Goal: Book appointment/travel/reservation

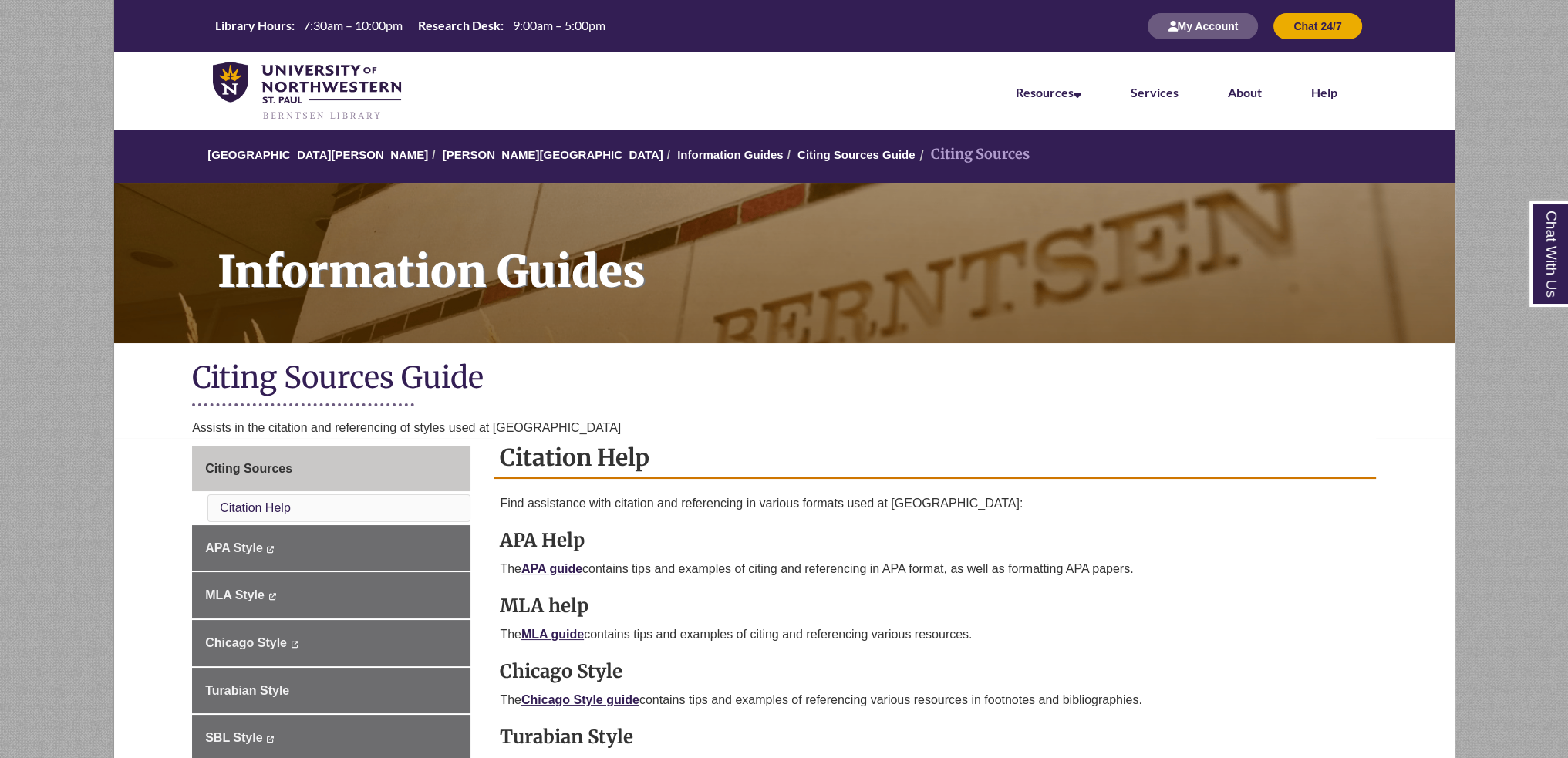
click at [1154, 100] on li "Services" at bounding box center [1154, 91] width 97 height 77
click at [1154, 92] on link "Services" at bounding box center [1155, 94] width 48 height 17
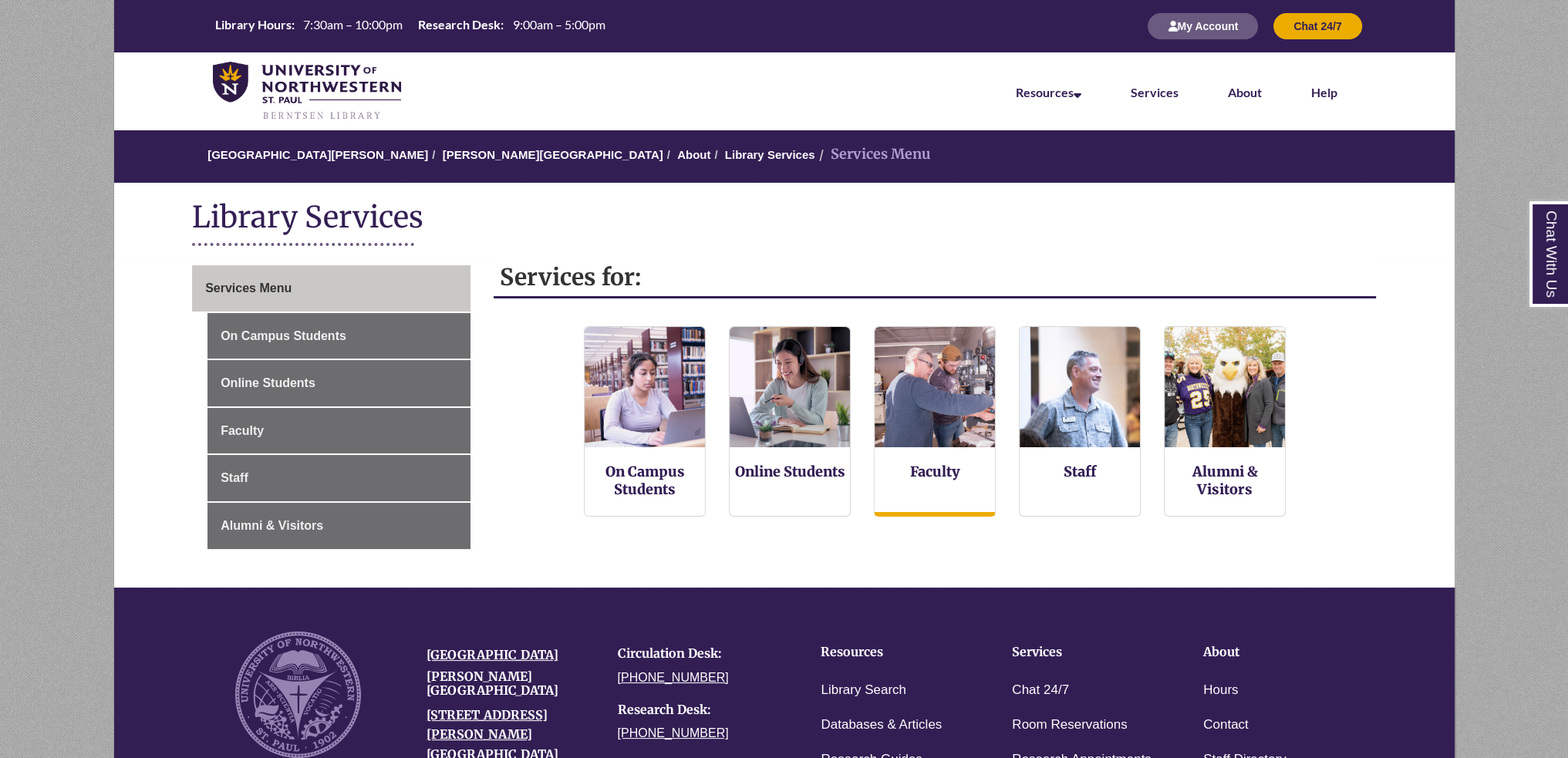
click at [975, 470] on h3 "Faculty" at bounding box center [934, 472] width 121 height 17
click at [932, 400] on img at bounding box center [934, 387] width 132 height 132
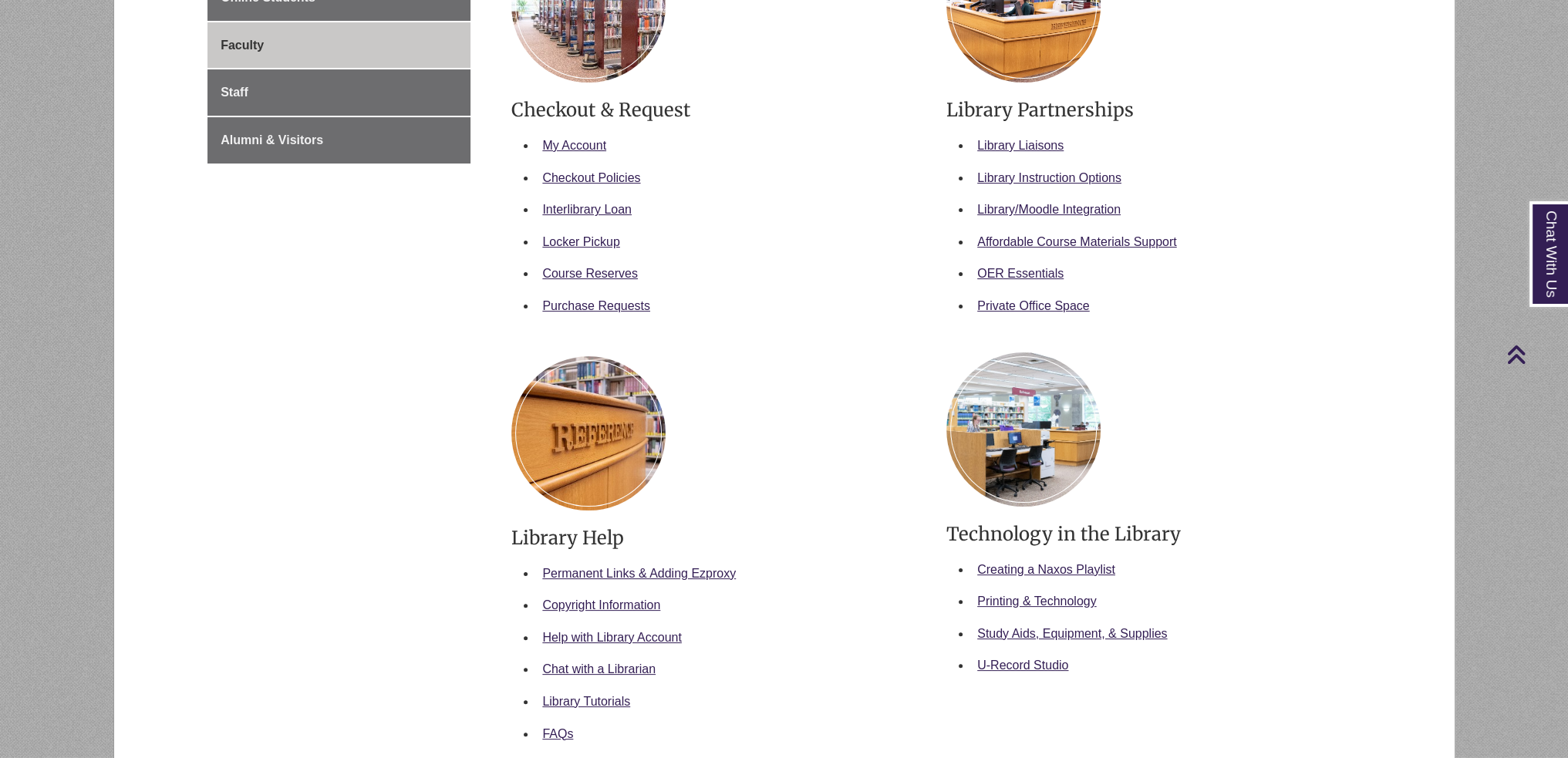
scroll to position [154, 0]
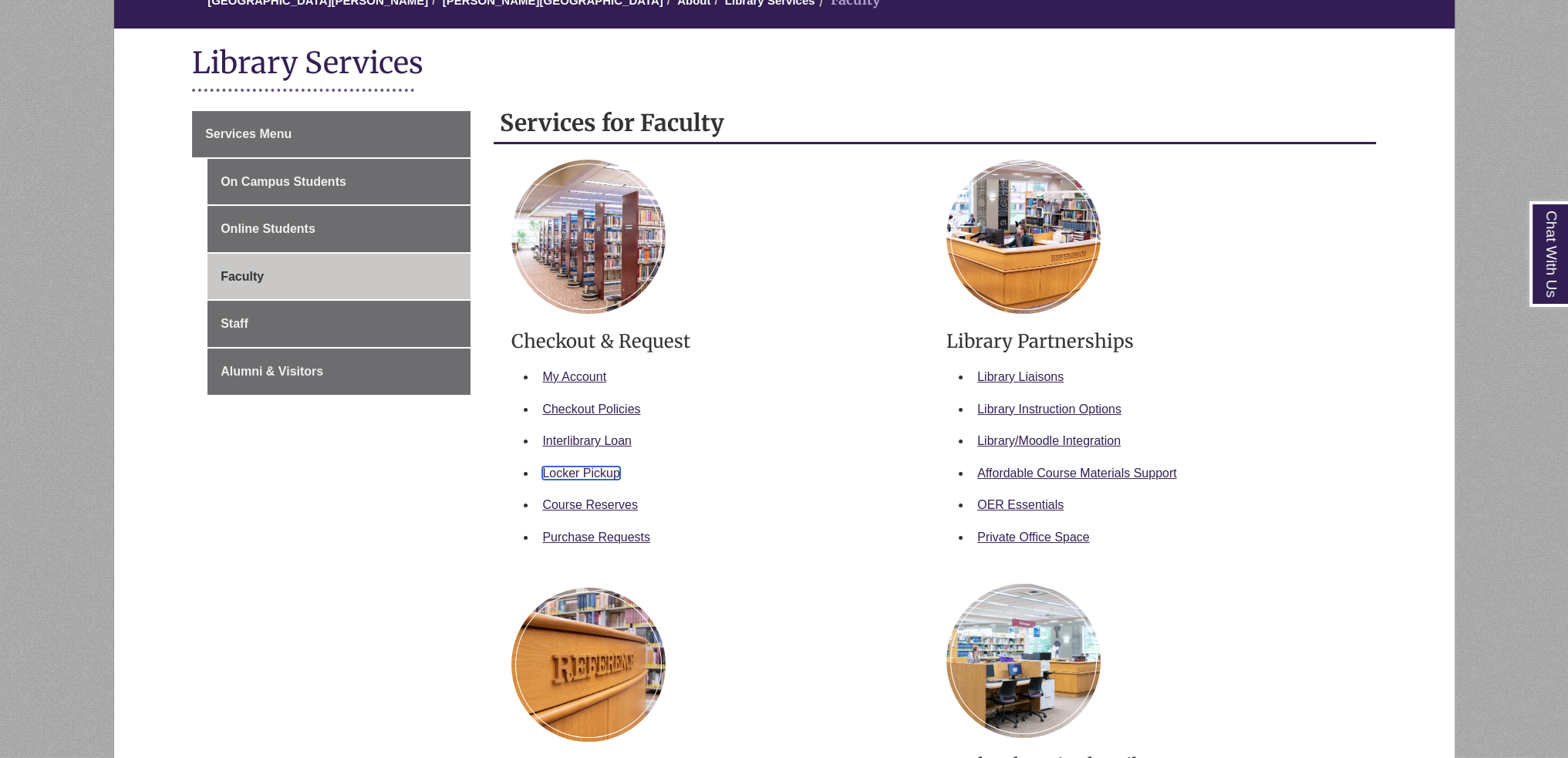
click at [576, 468] on link "Locker Pickup" at bounding box center [581, 474] width 78 height 14
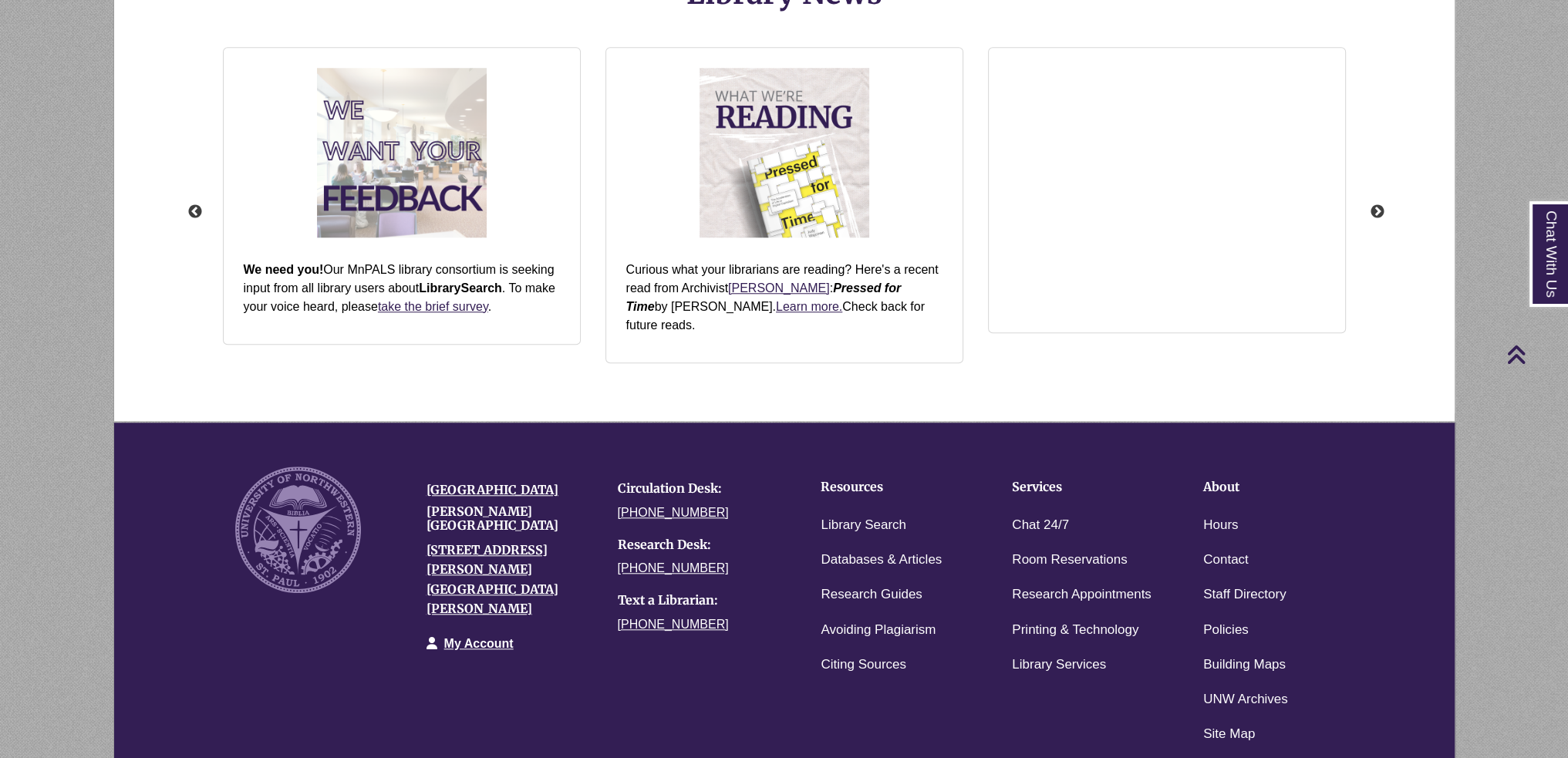
scroll to position [1989, 0]
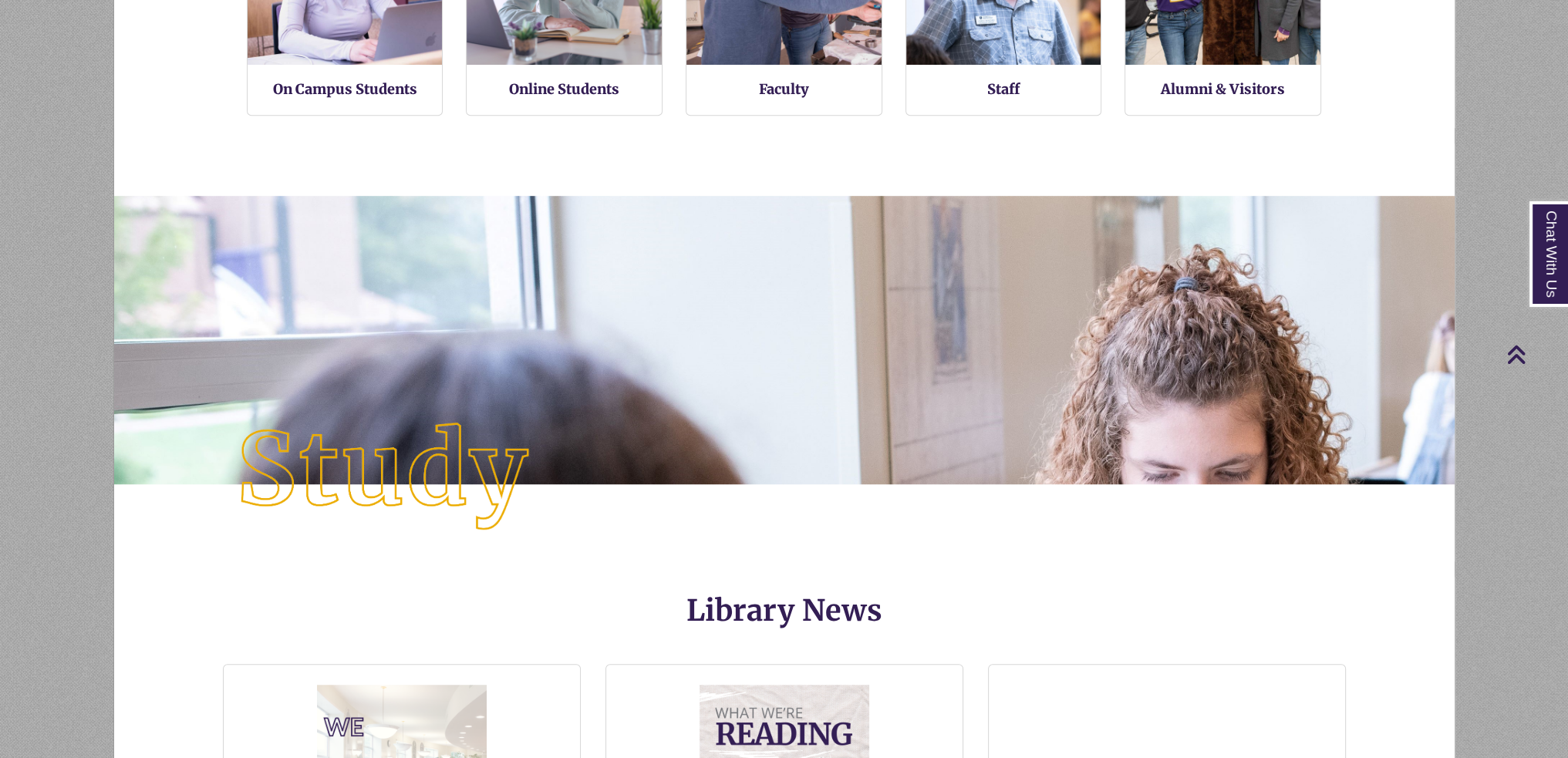
scroll to position [1696, 0]
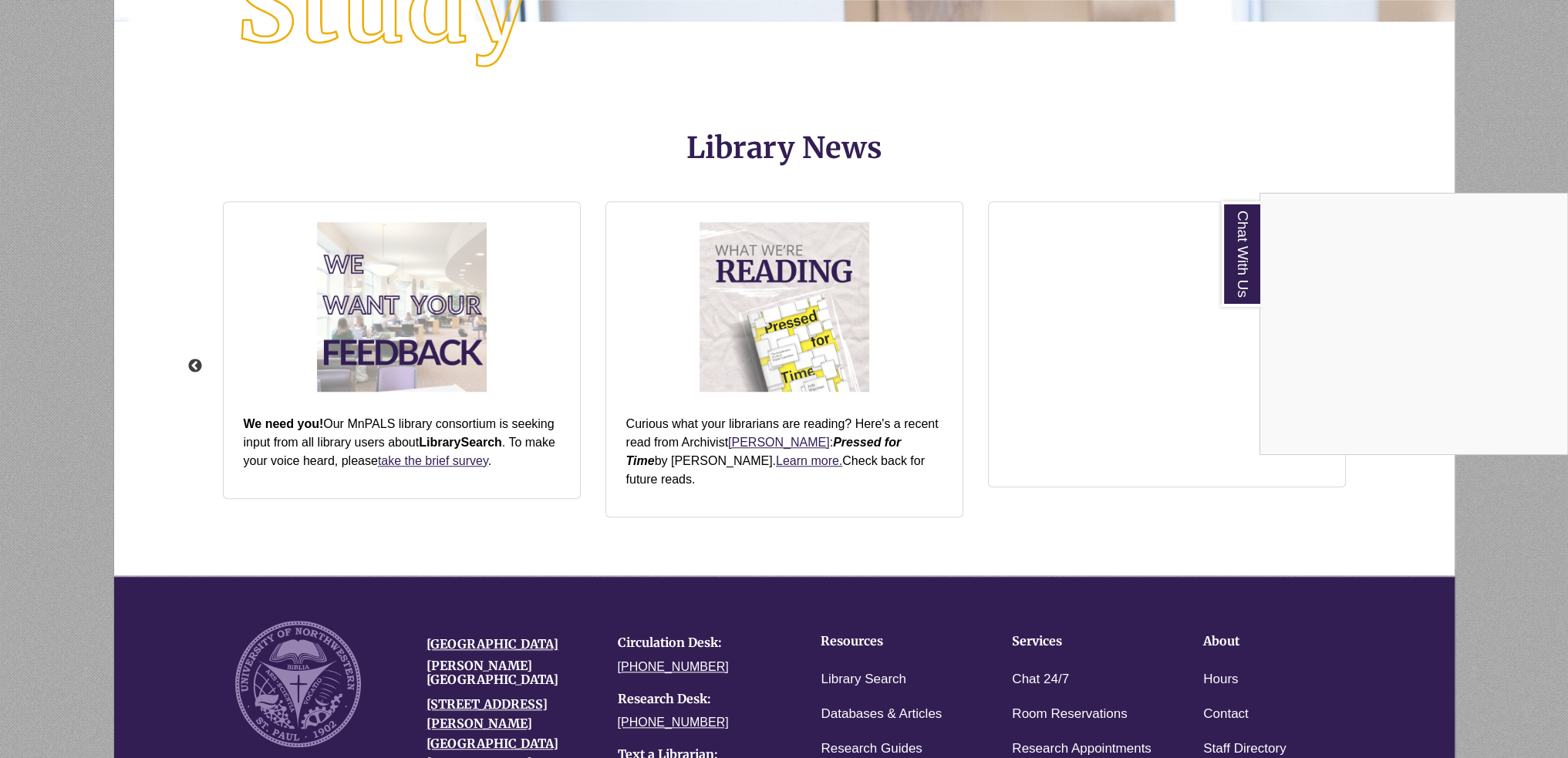
click at [873, 501] on div "Chat With Us" at bounding box center [784, 379] width 1568 height 758
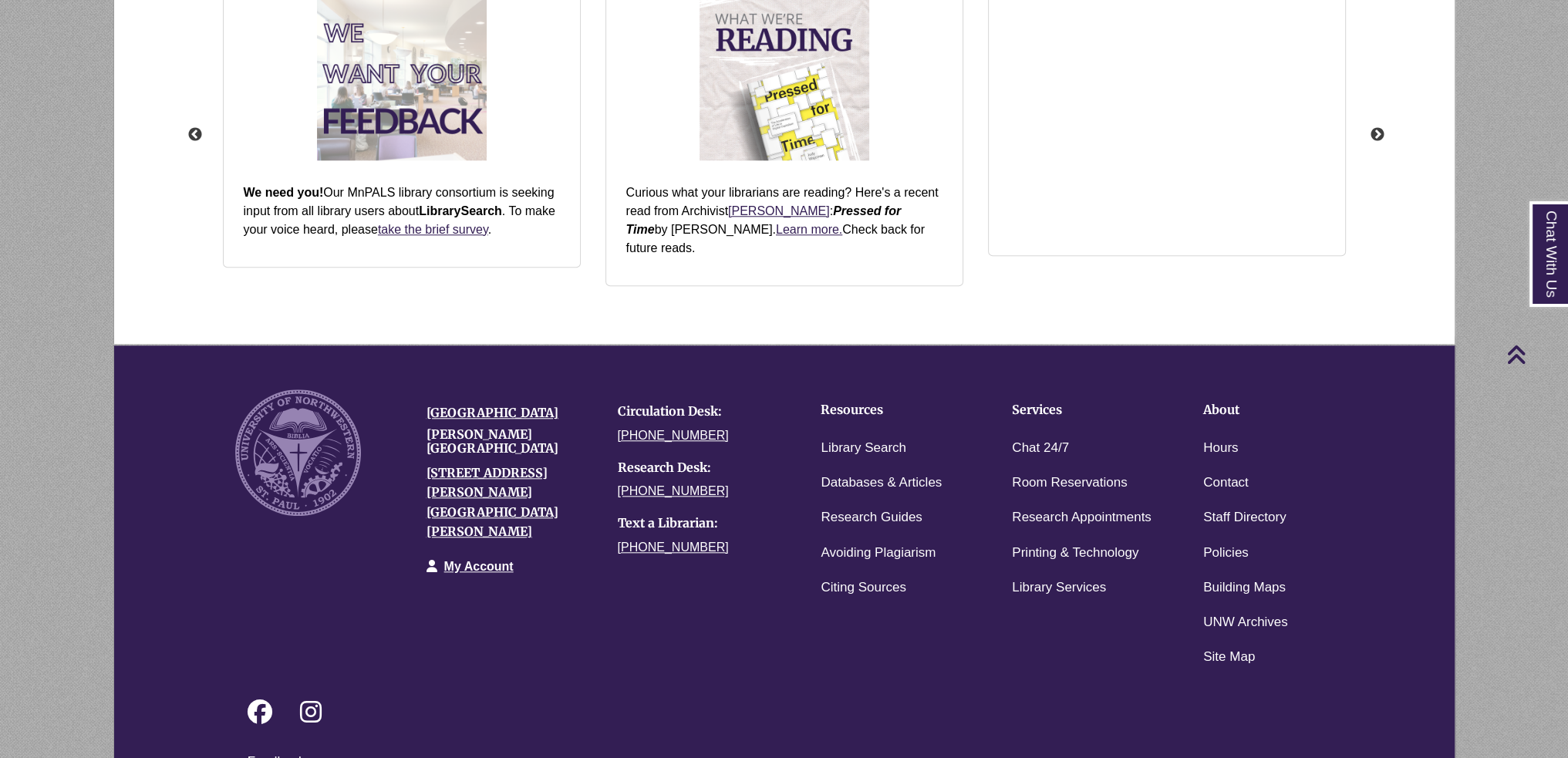
scroll to position [1989, 0]
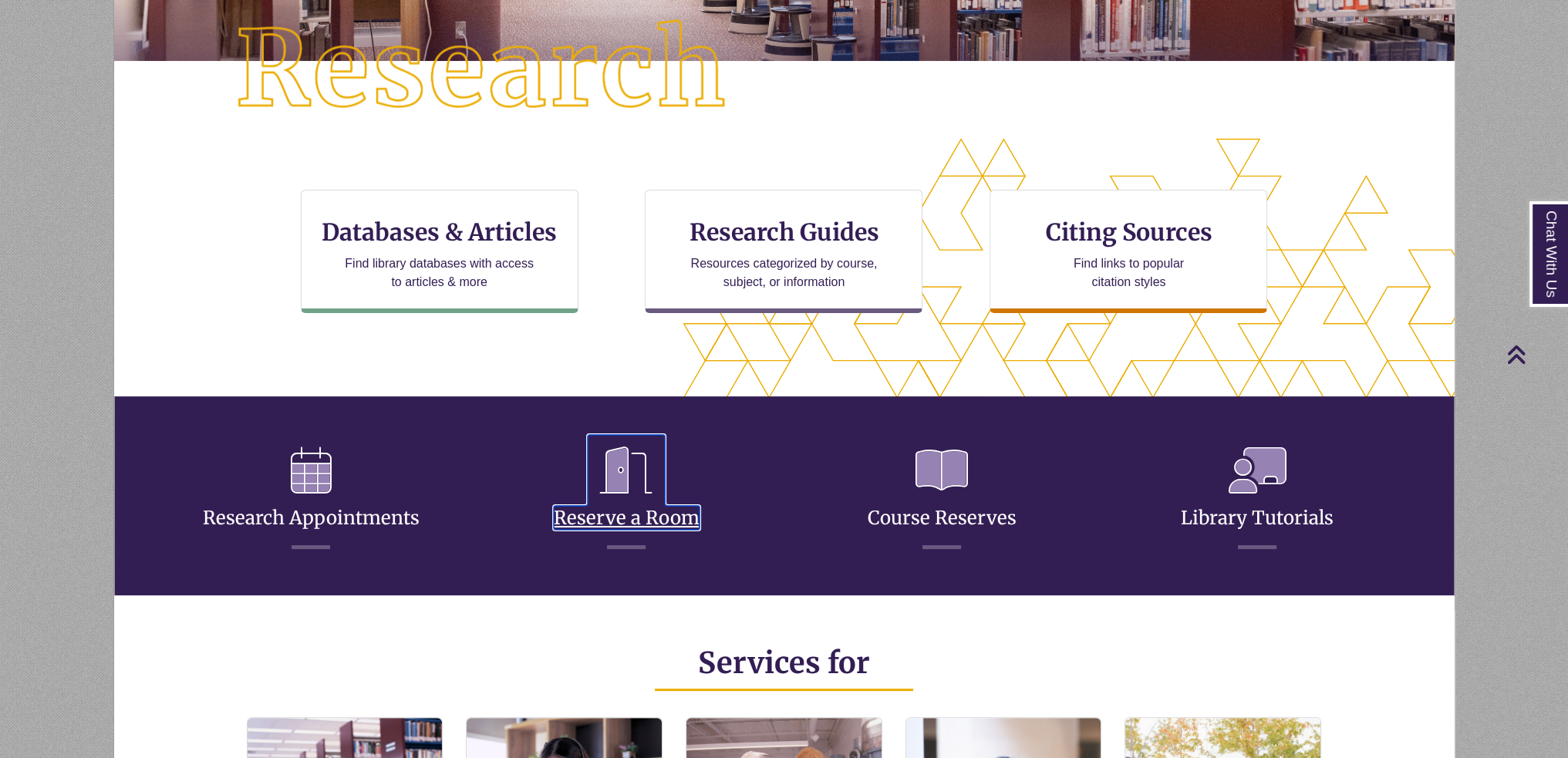
click at [687, 511] on link "Reserve a Room" at bounding box center [626, 499] width 146 height 61
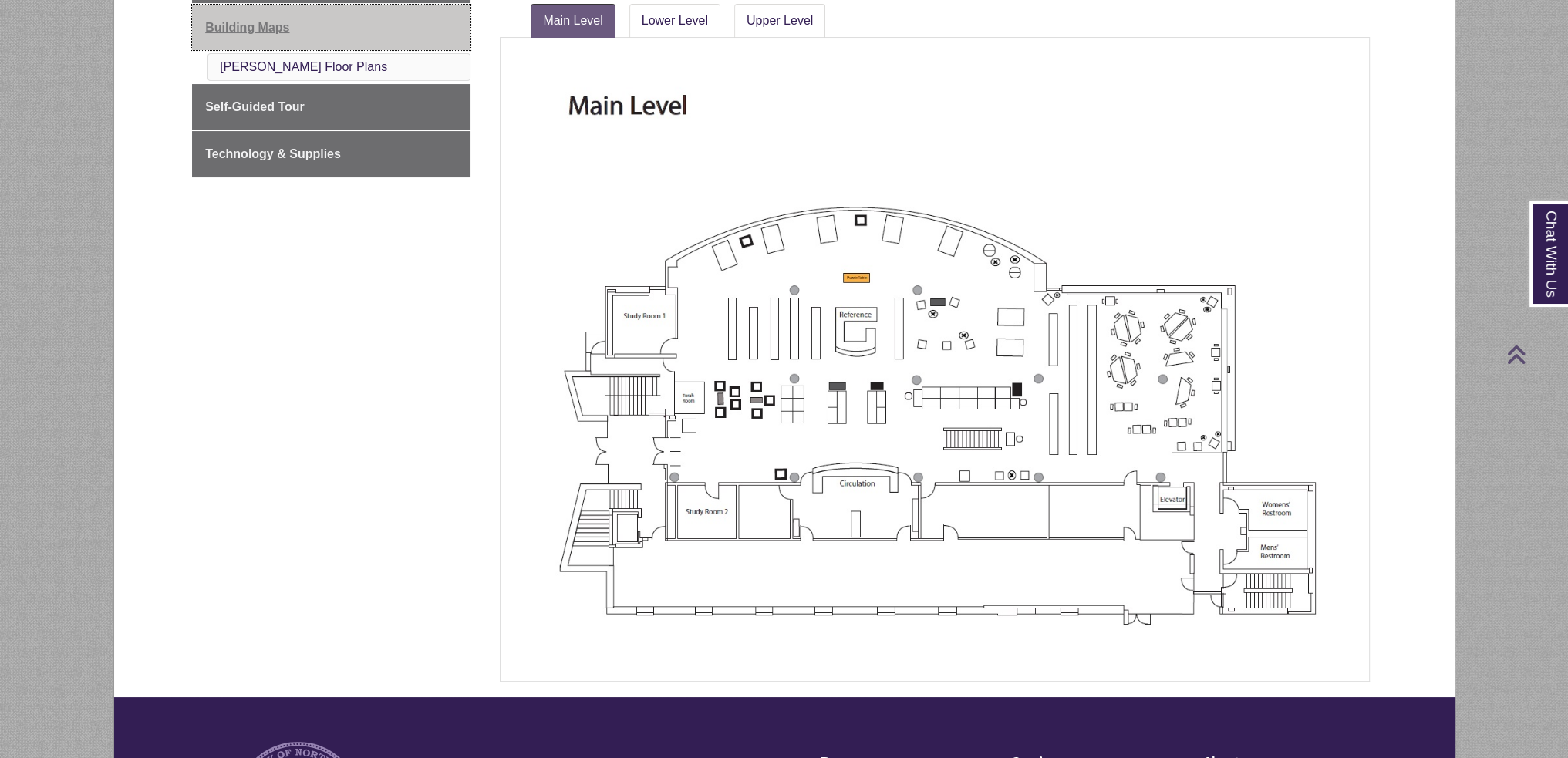
scroll to position [77, 0]
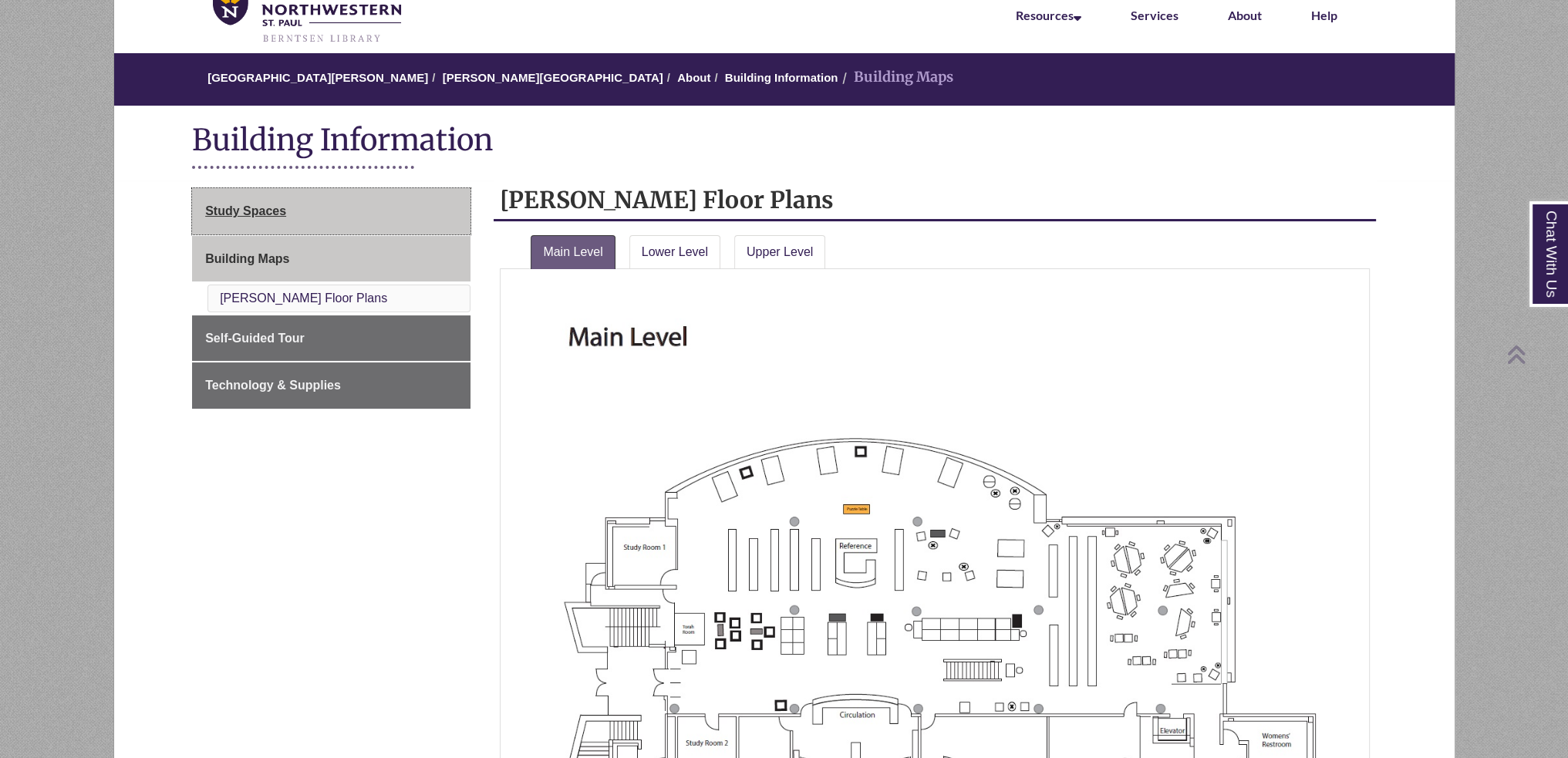
click at [310, 214] on link "Study Spaces" at bounding box center [331, 211] width 279 height 46
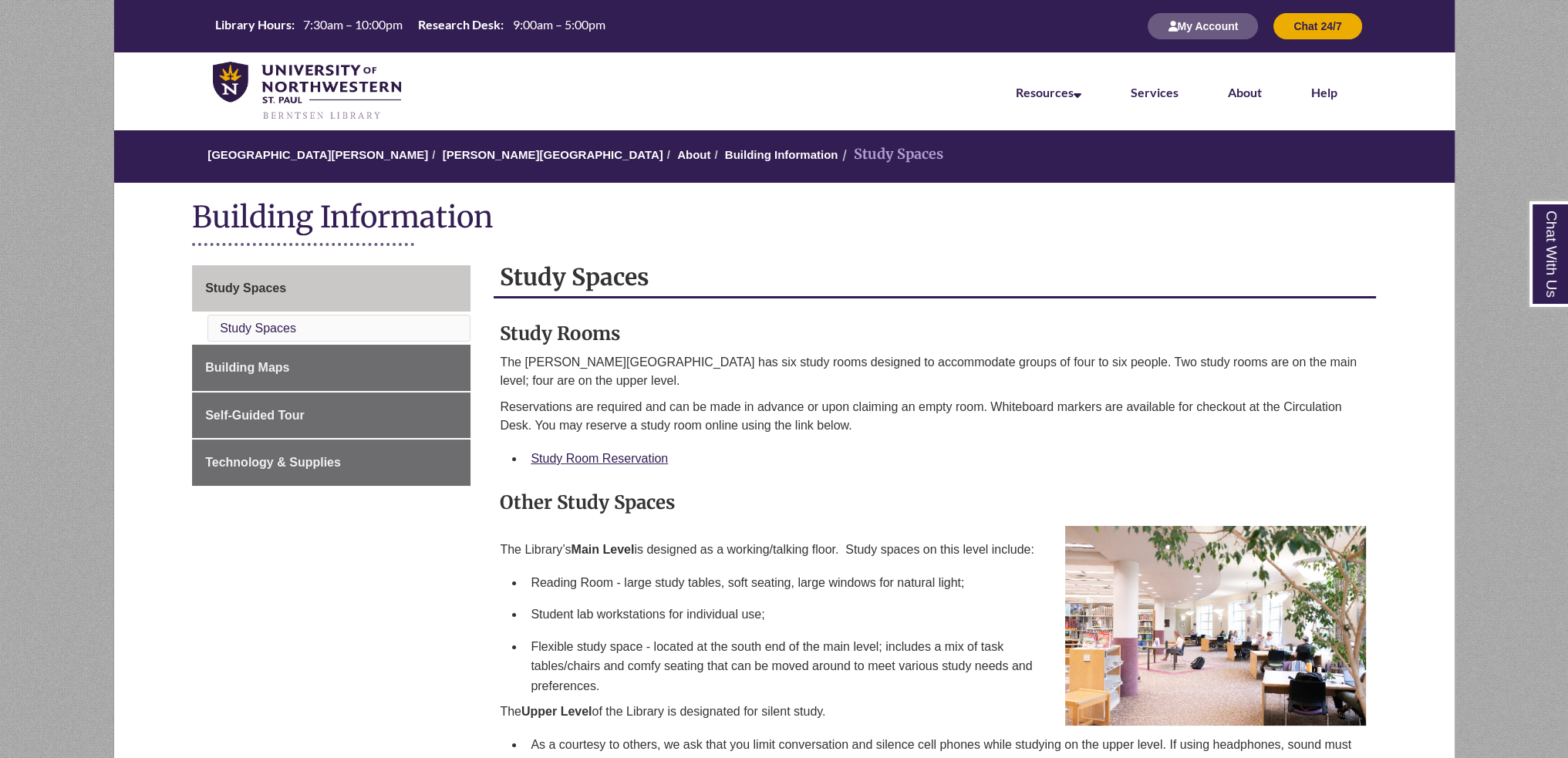
scroll to position [77, 0]
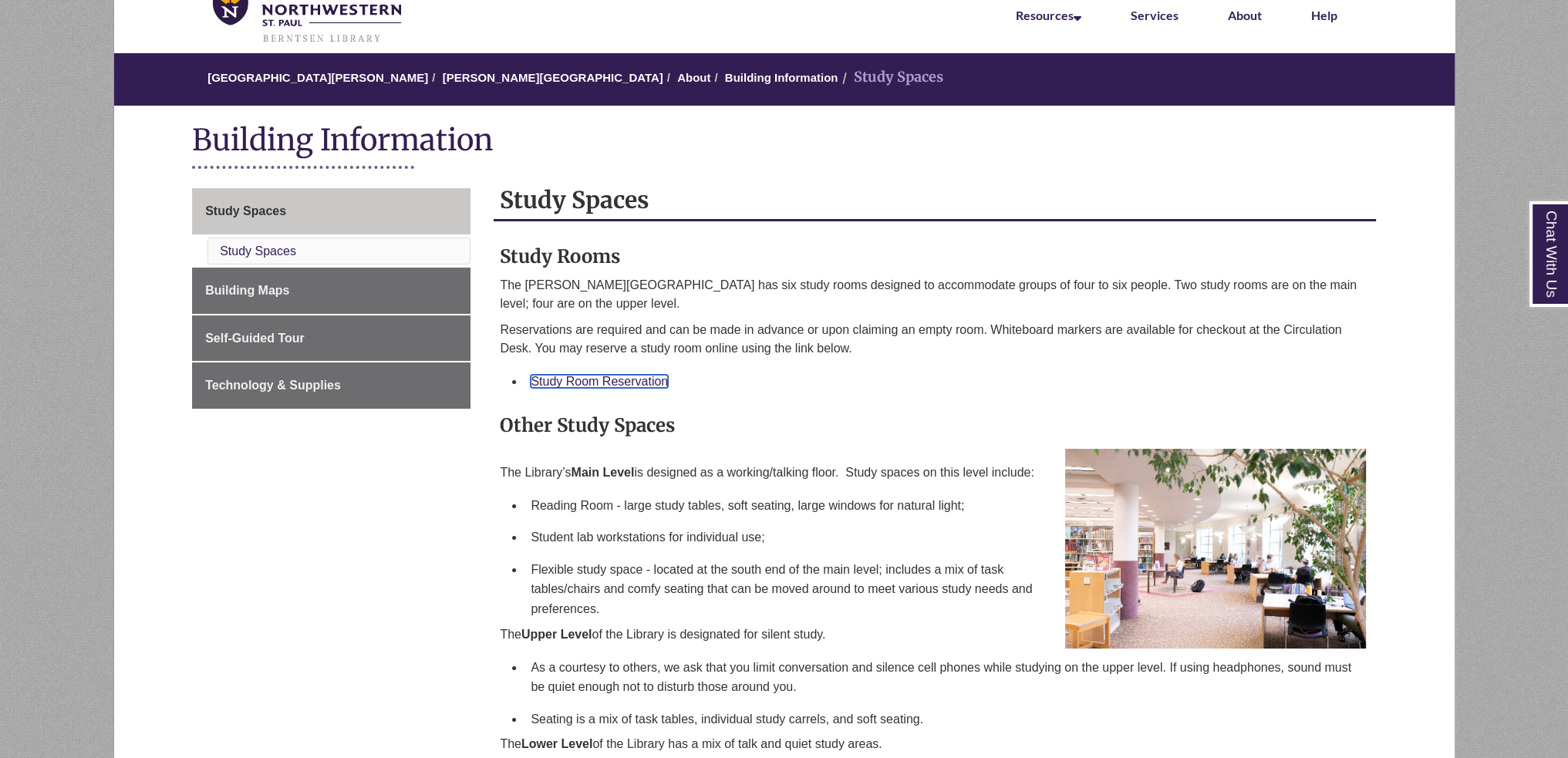
click at [619, 374] on link "Study Room Reservation" at bounding box center [599, 381] width 137 height 14
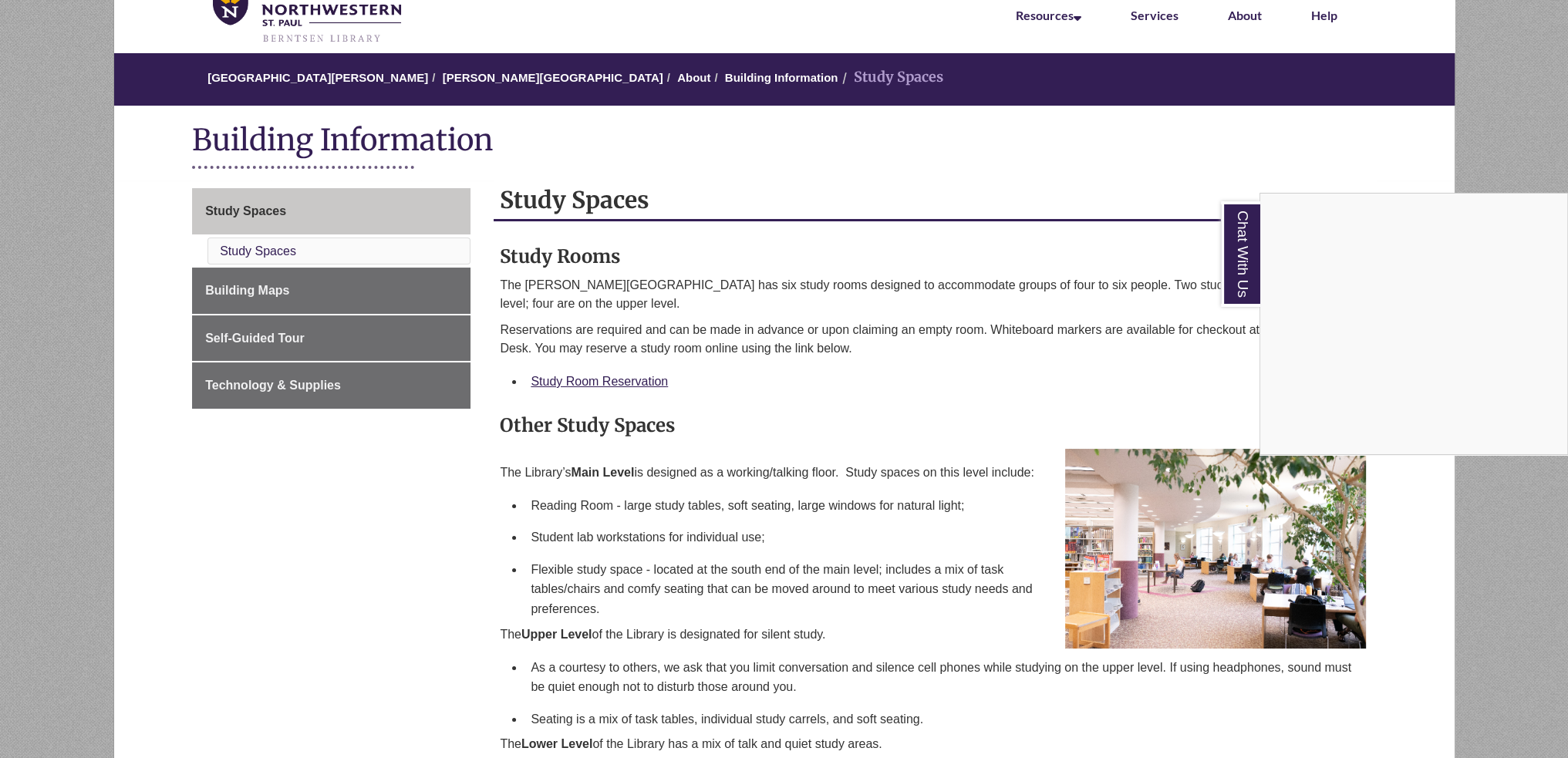
click at [542, 77] on div "Chat With Us" at bounding box center [784, 379] width 1568 height 758
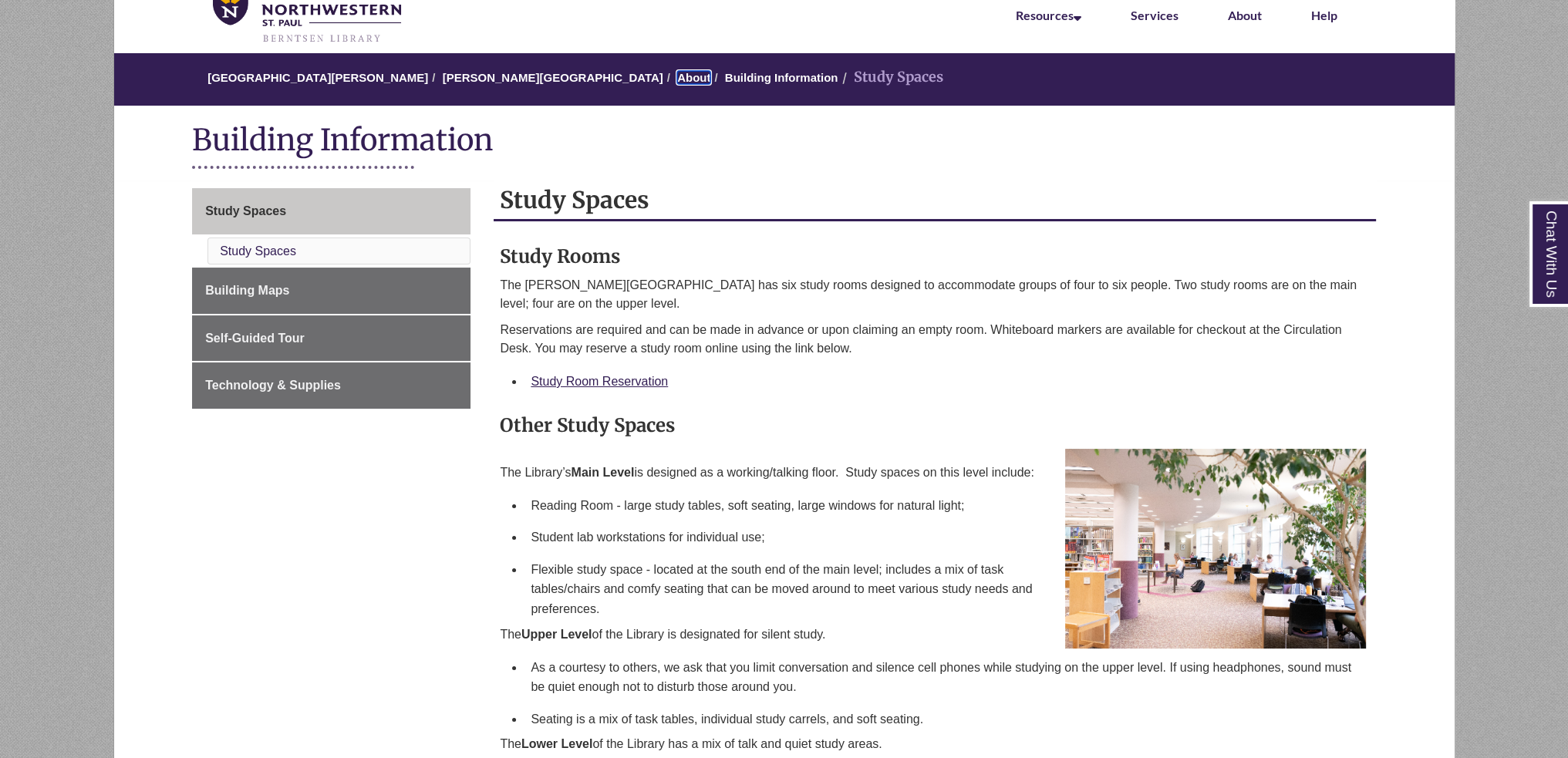
click at [677, 77] on link "About" at bounding box center [694, 78] width 33 height 14
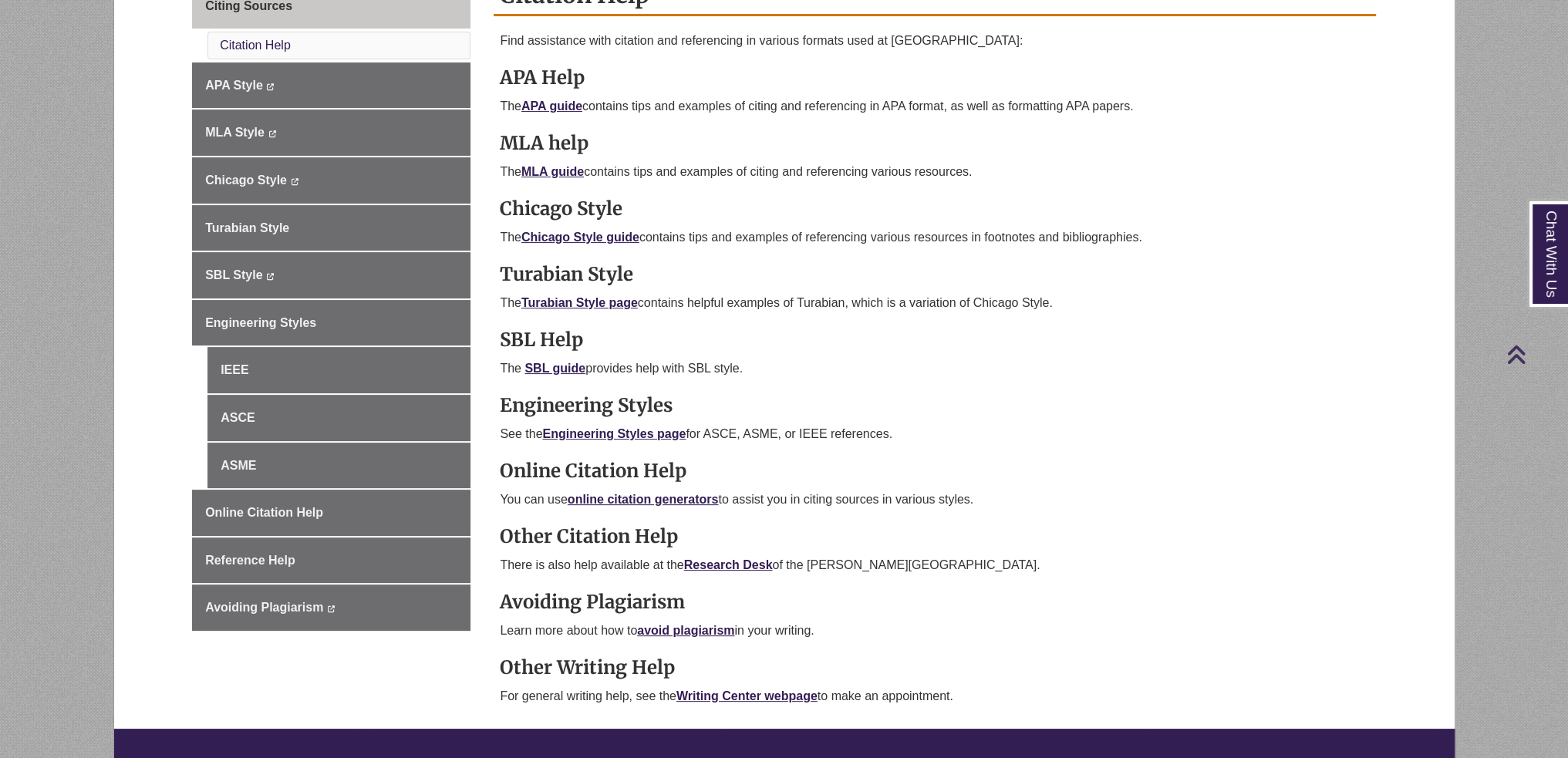
scroll to position [928, 0]
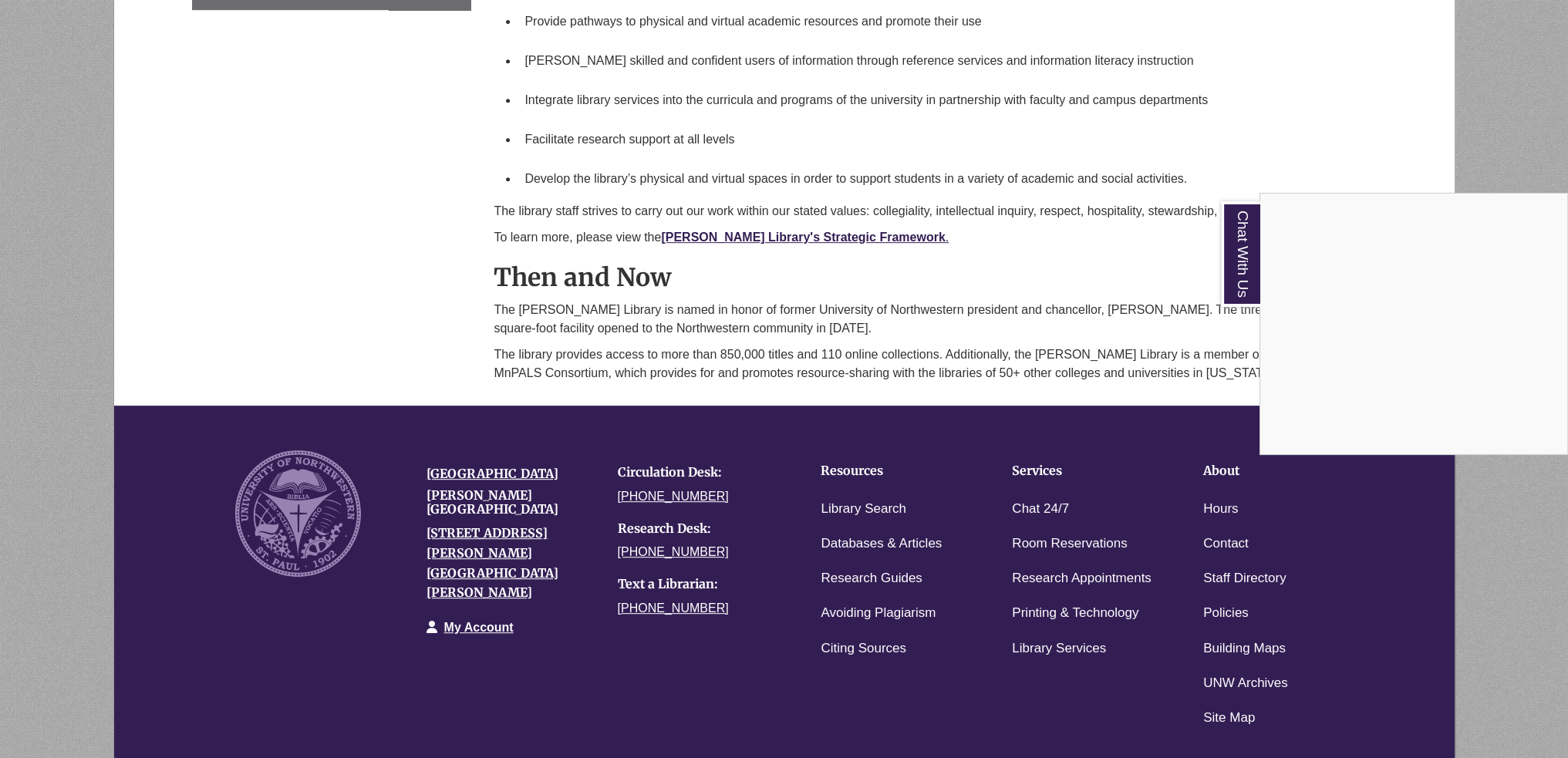
scroll to position [1058, 0]
